Goal: Information Seeking & Learning: Learn about a topic

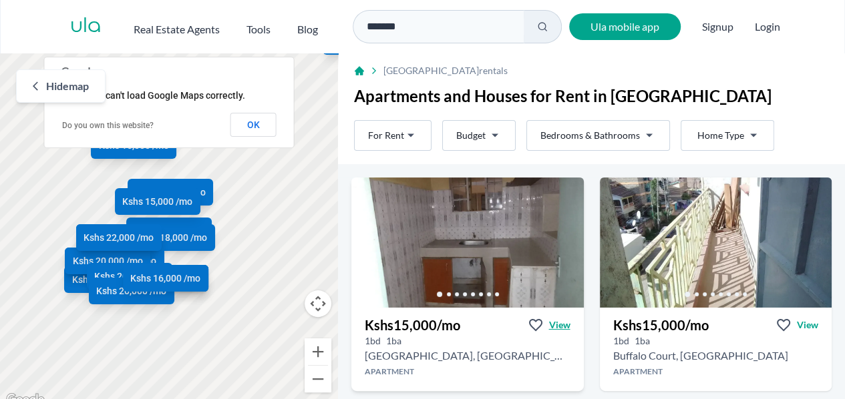
click at [560, 323] on span "View" at bounding box center [559, 324] width 21 height 13
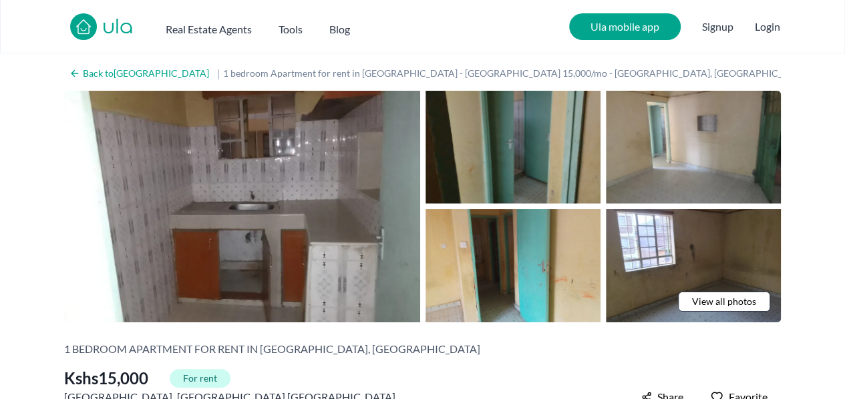
click at [547, 173] on img at bounding box center [512, 147] width 175 height 113
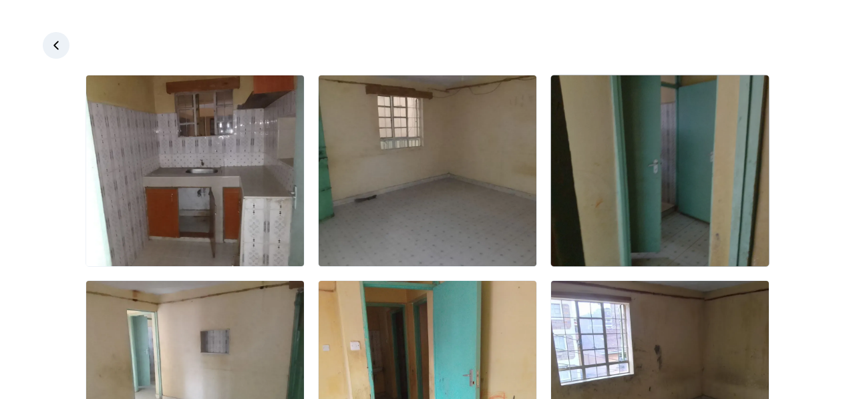
click at [625, 177] on img at bounding box center [660, 170] width 218 height 191
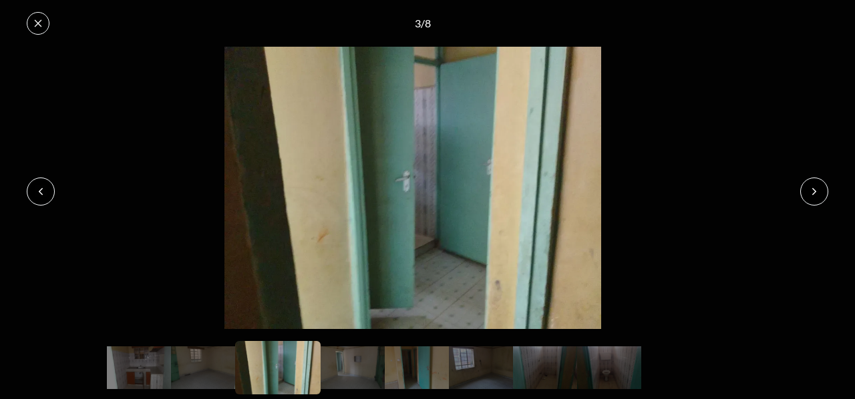
click at [806, 191] on button at bounding box center [814, 192] width 28 height 28
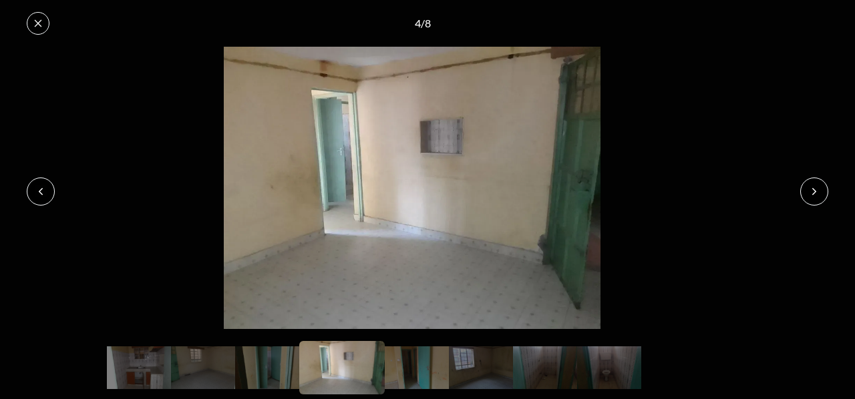
click at [806, 191] on button at bounding box center [814, 192] width 28 height 28
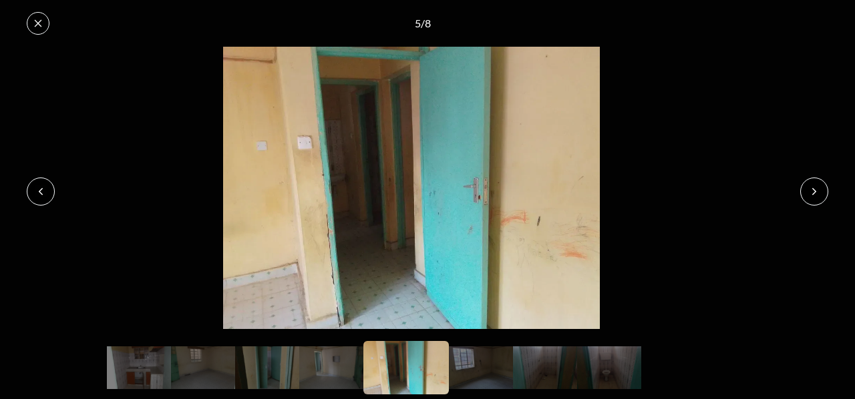
click at [806, 191] on button at bounding box center [814, 192] width 28 height 28
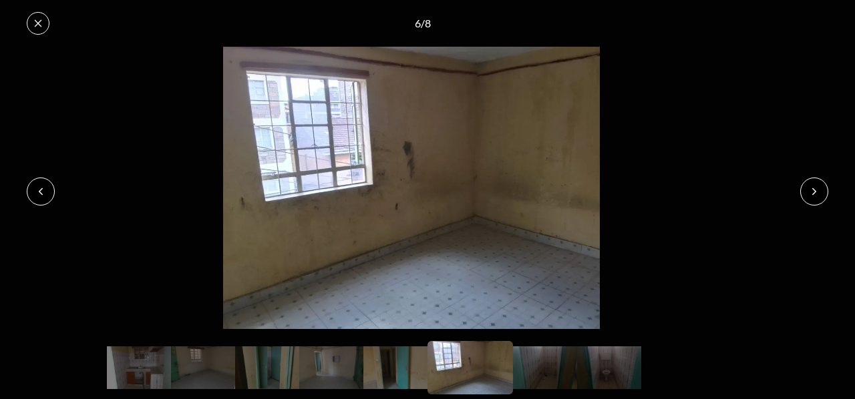
click at [806, 191] on button at bounding box center [814, 192] width 28 height 28
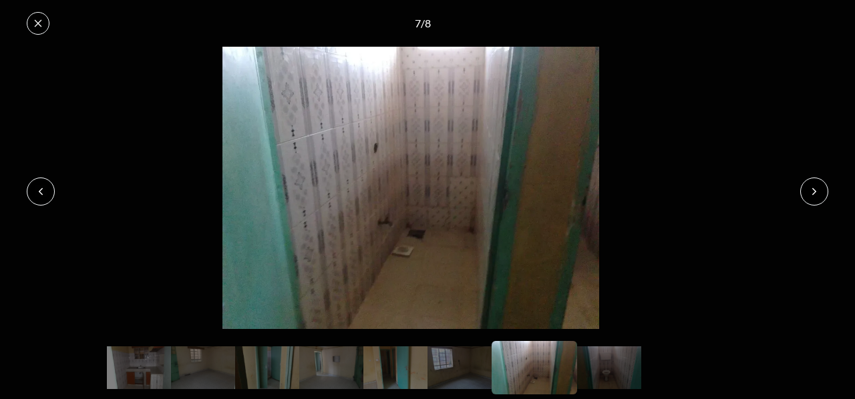
click at [806, 191] on button at bounding box center [814, 192] width 28 height 28
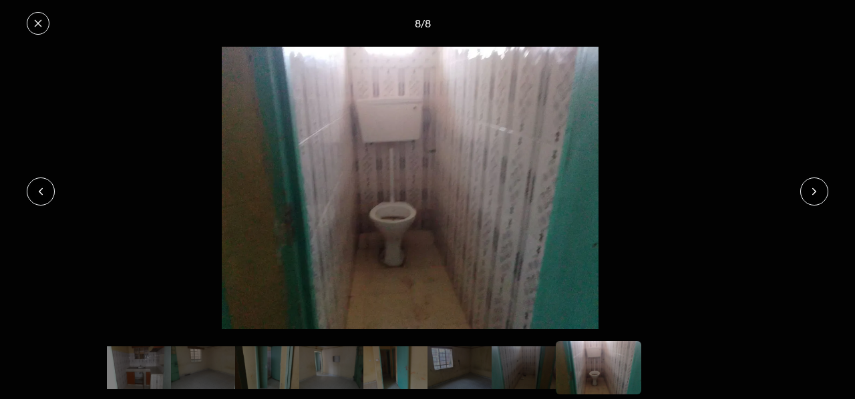
click at [806, 191] on button at bounding box center [814, 192] width 28 height 28
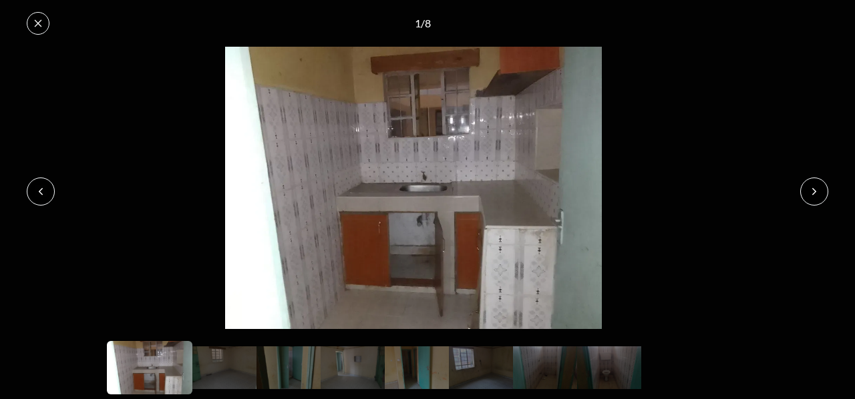
click at [806, 191] on button at bounding box center [814, 192] width 28 height 28
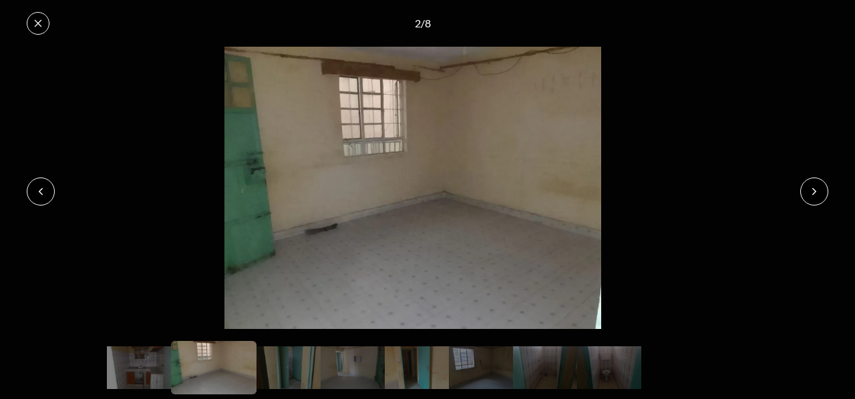
click at [806, 191] on button at bounding box center [814, 192] width 28 height 28
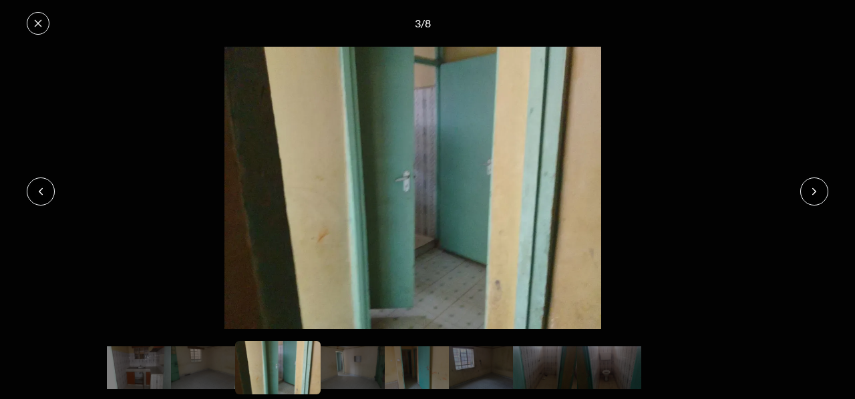
click at [806, 191] on button at bounding box center [814, 192] width 28 height 28
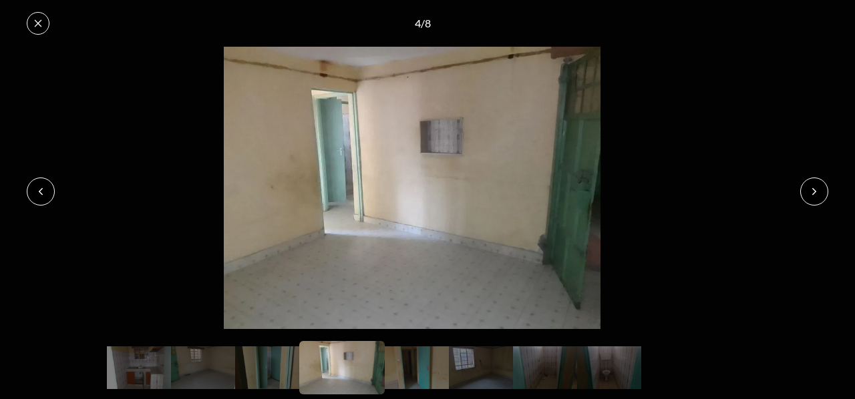
click at [806, 191] on button at bounding box center [814, 192] width 28 height 28
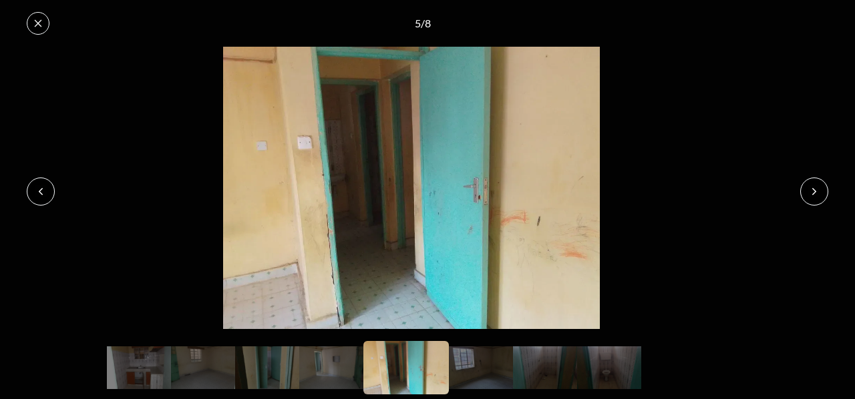
click at [39, 25] on icon at bounding box center [38, 23] width 11 height 11
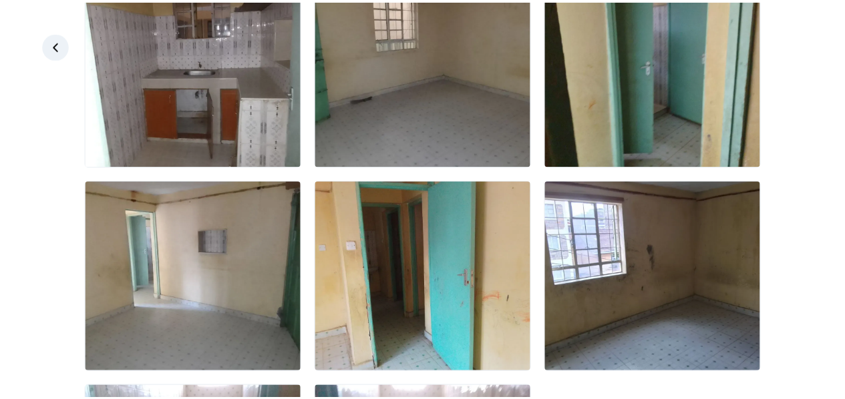
scroll to position [111, 0]
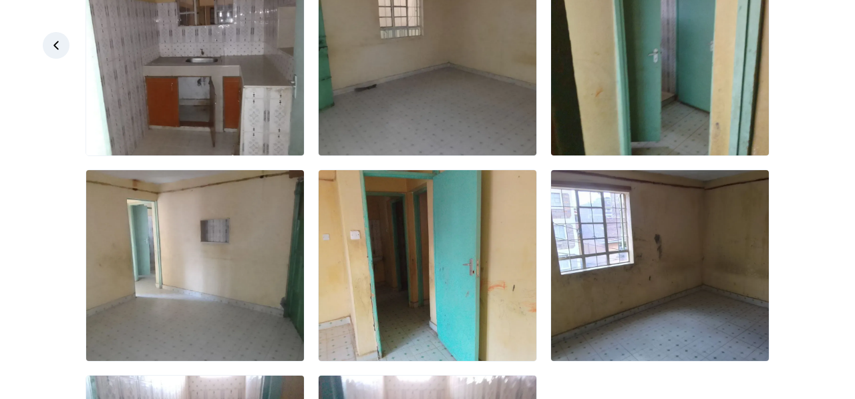
click at [59, 48] on icon at bounding box center [55, 45] width 13 height 13
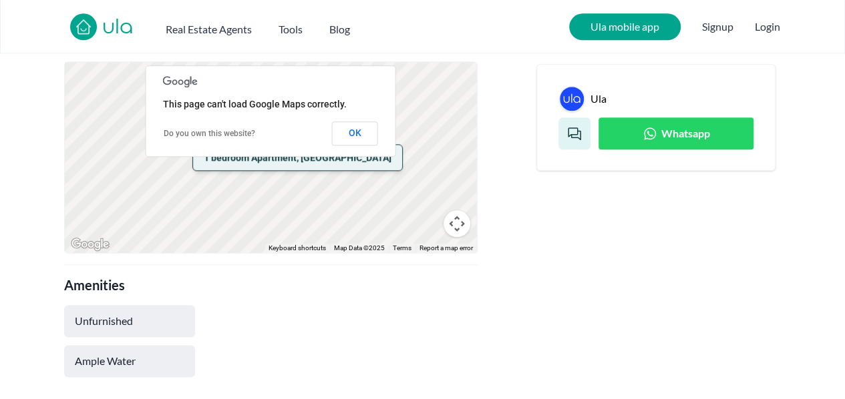
scroll to position [668, 0]
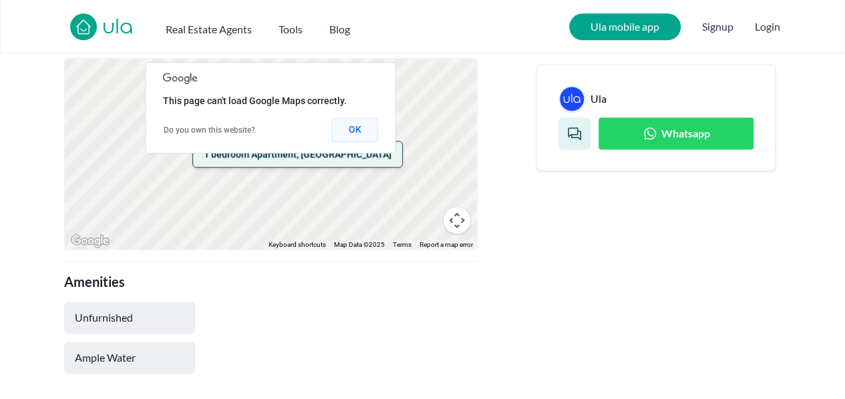
click at [356, 118] on button "OK" at bounding box center [355, 130] width 46 height 24
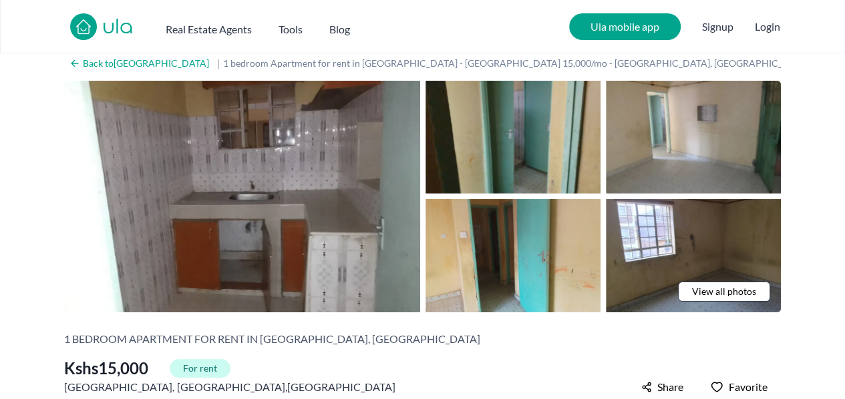
scroll to position [0, 0]
